Goal: Task Accomplishment & Management: Manage account settings

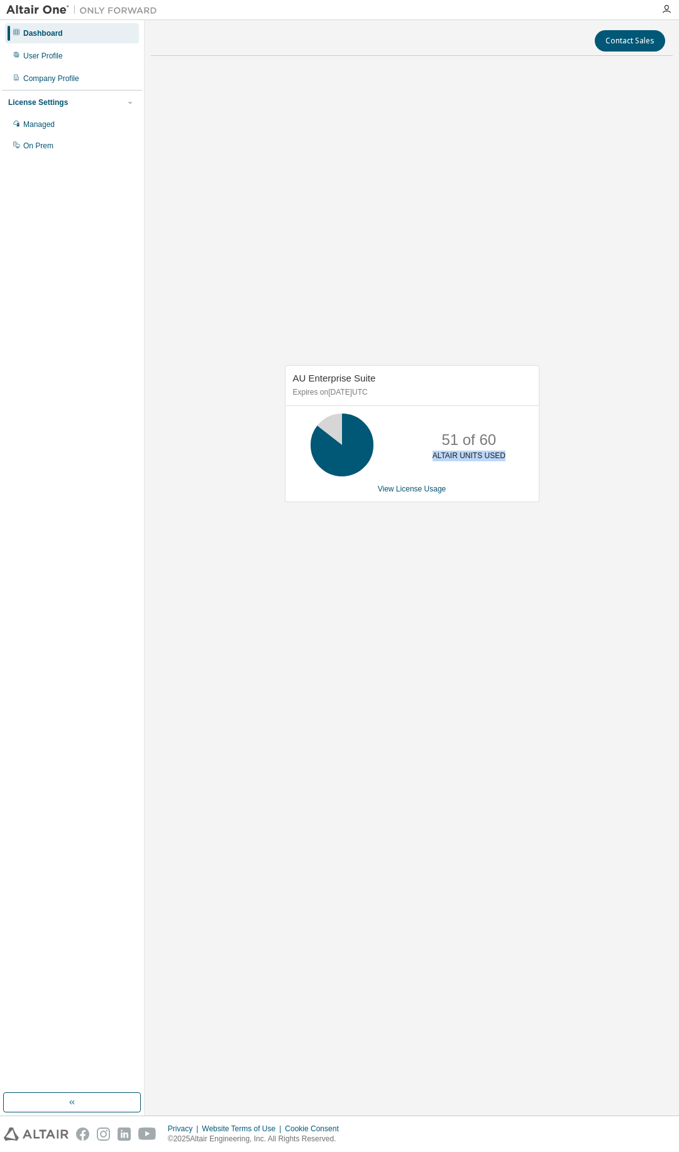
drag, startPoint x: 435, startPoint y: 456, endPoint x: 503, endPoint y: 453, distance: 67.9
click at [503, 453] on div "51 of 60 ALTAIR UNITS USED" at bounding box center [469, 444] width 101 height 63
drag, startPoint x: 515, startPoint y: 459, endPoint x: 652, endPoint y: 486, distance: 139.1
click at [515, 459] on div "51 of 60 ALTAIR UNITS USED" at bounding box center [469, 444] width 101 height 63
click at [344, 449] on icon at bounding box center [341, 444] width 31 height 31
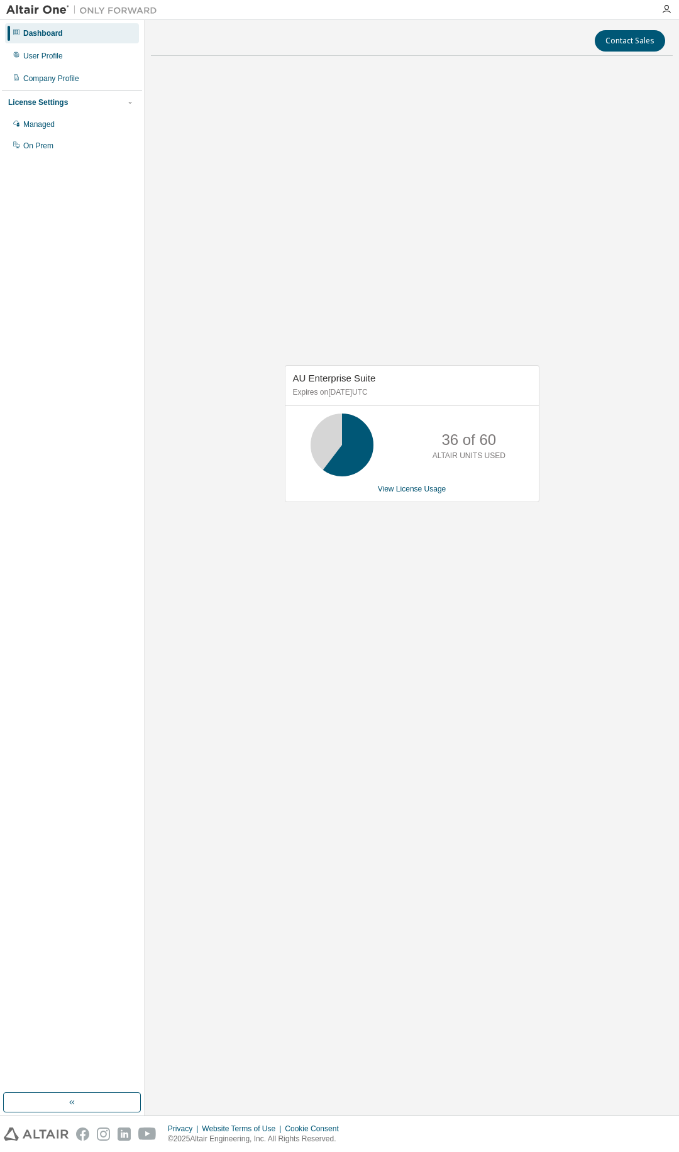
click at [361, 512] on div "AU Enterprise Suite Expires on February 22, 2026 UTC 36 of 60 ALTAIR UNITS USED…" at bounding box center [405, 440] width 267 height 150
click at [347, 457] on icon at bounding box center [341, 444] width 31 height 31
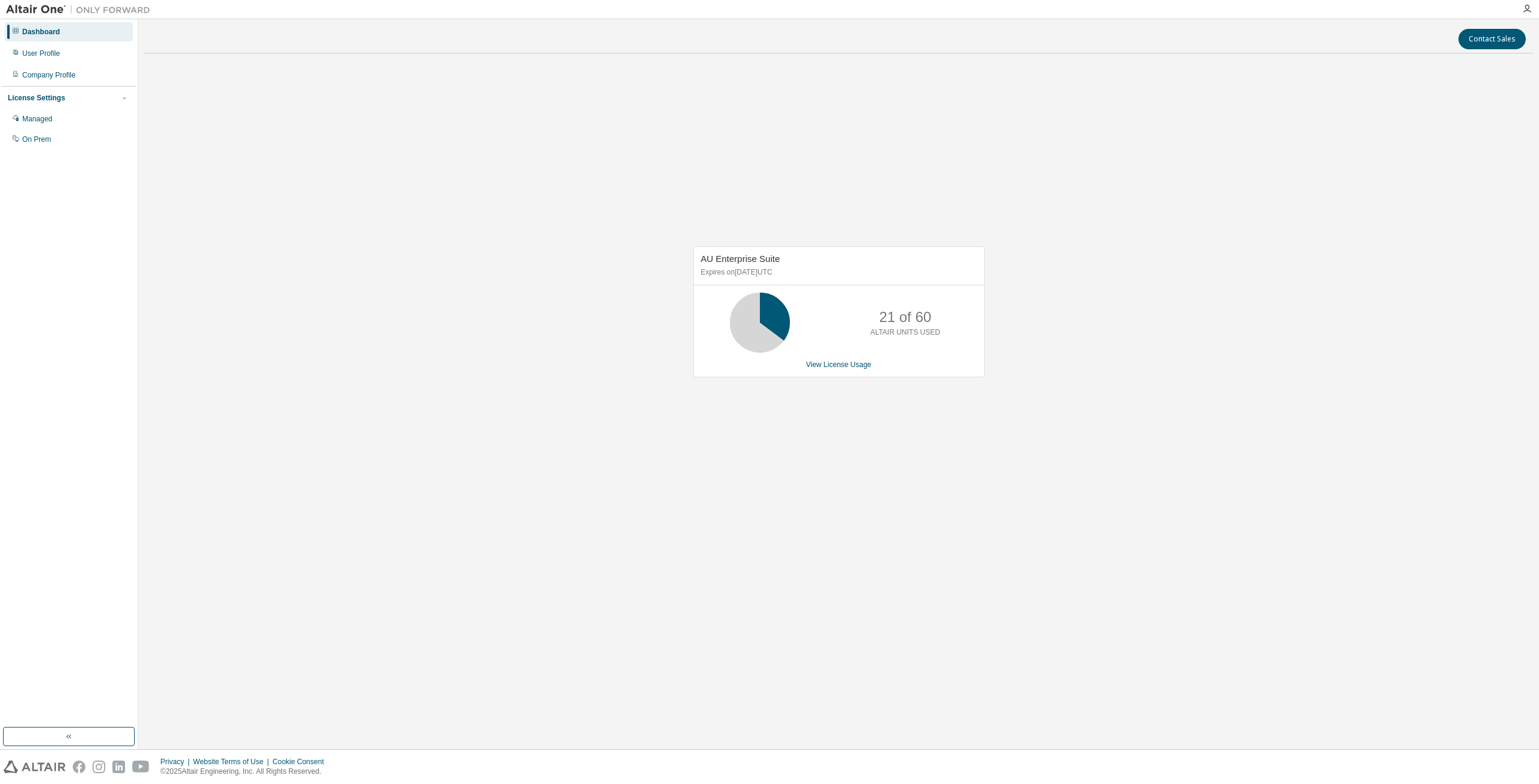
click at [830, 370] on div "AU Enterprise Suite Expires on February 22, 2026 UTC 21 of 60 ALTAIR UNITS USED…" at bounding box center [839, 312] width 292 height 131
click at [830, 369] on div "AU Enterprise Suite Expires on February 22, 2026 UTC 21 of 60 ALTAIR UNITS USED…" at bounding box center [839, 312] width 292 height 131
click at [831, 366] on link "View License Usage" at bounding box center [839, 364] width 65 height 9
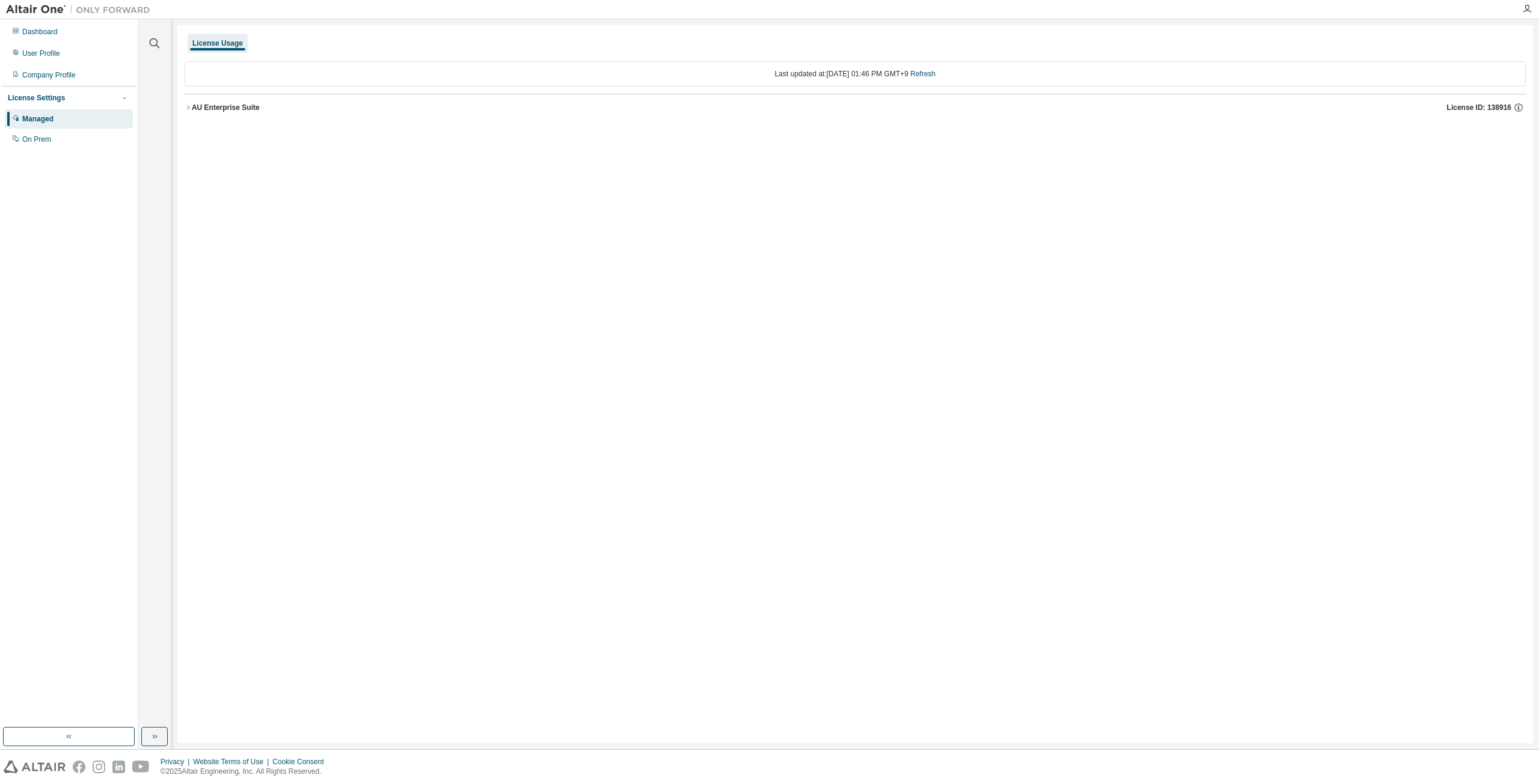
click at [182, 105] on div "License Usage Last updated at: Wed 2025-09-03 01:46 PM GMT+9 Refresh AU Enterpr…" at bounding box center [854, 383] width 1355 height 718
click at [187, 104] on icon "button" at bounding box center [188, 108] width 8 height 8
